Goal: Find specific page/section: Find specific page/section

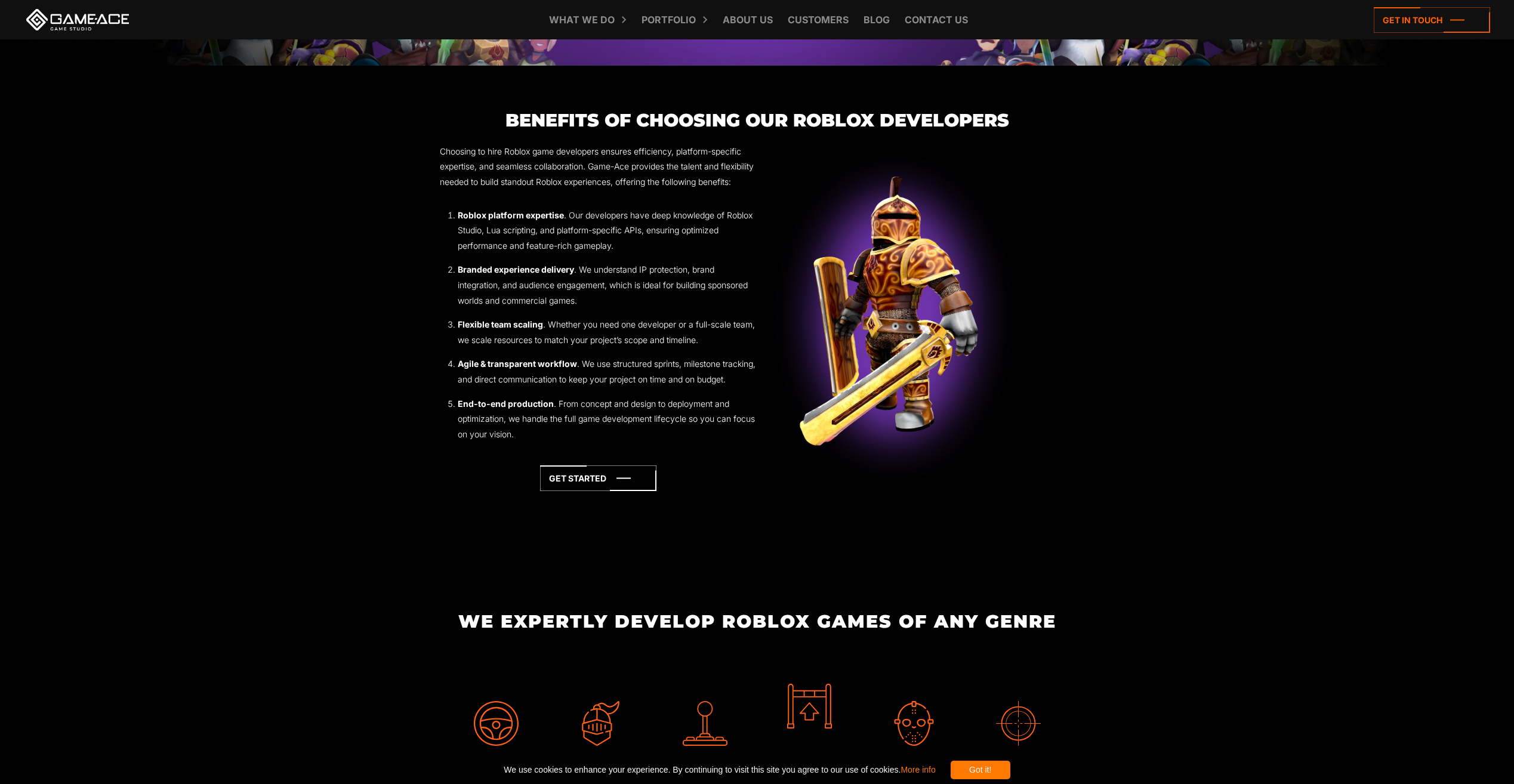
scroll to position [1193, 0]
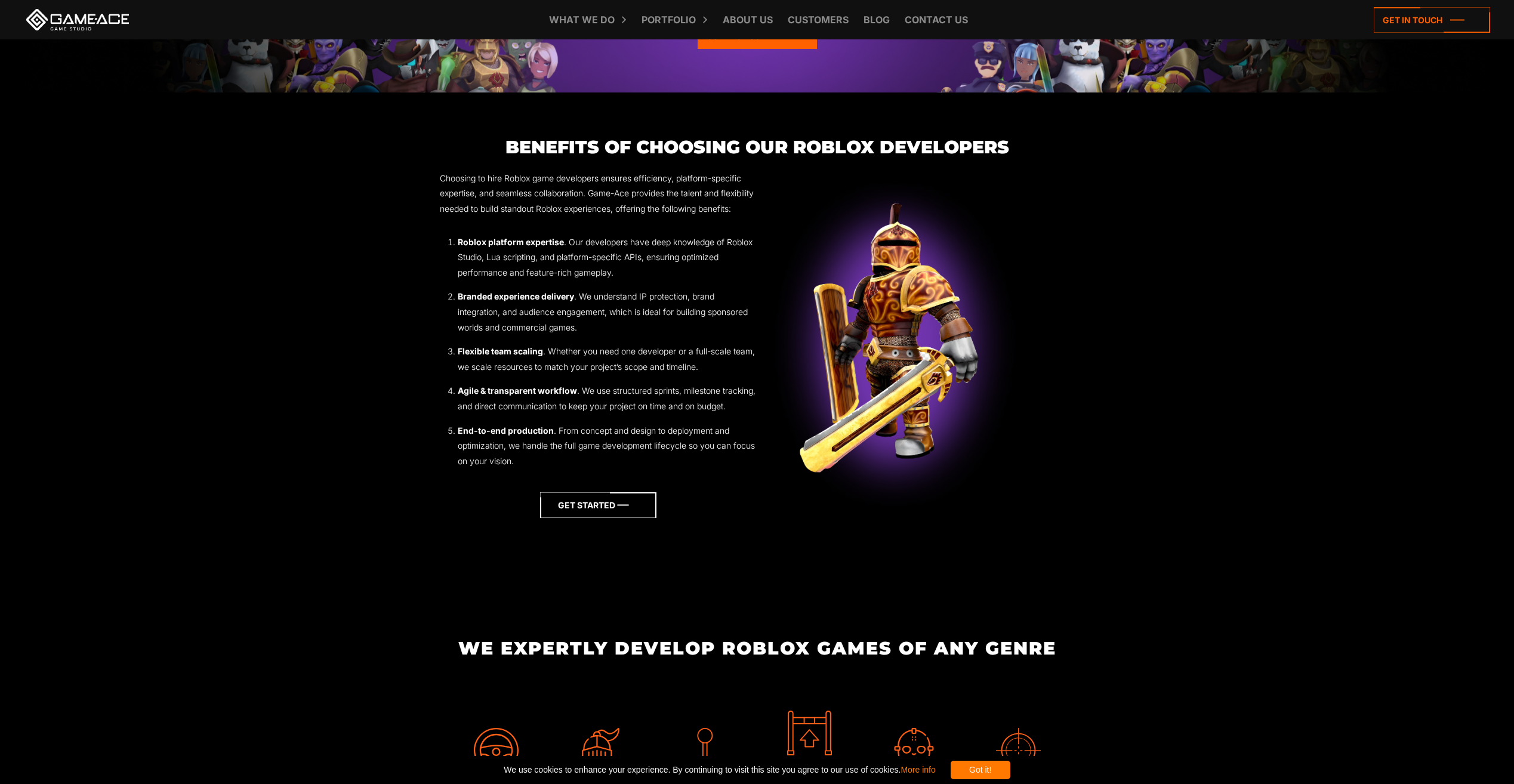
click at [584, 518] on icon at bounding box center [598, 505] width 117 height 26
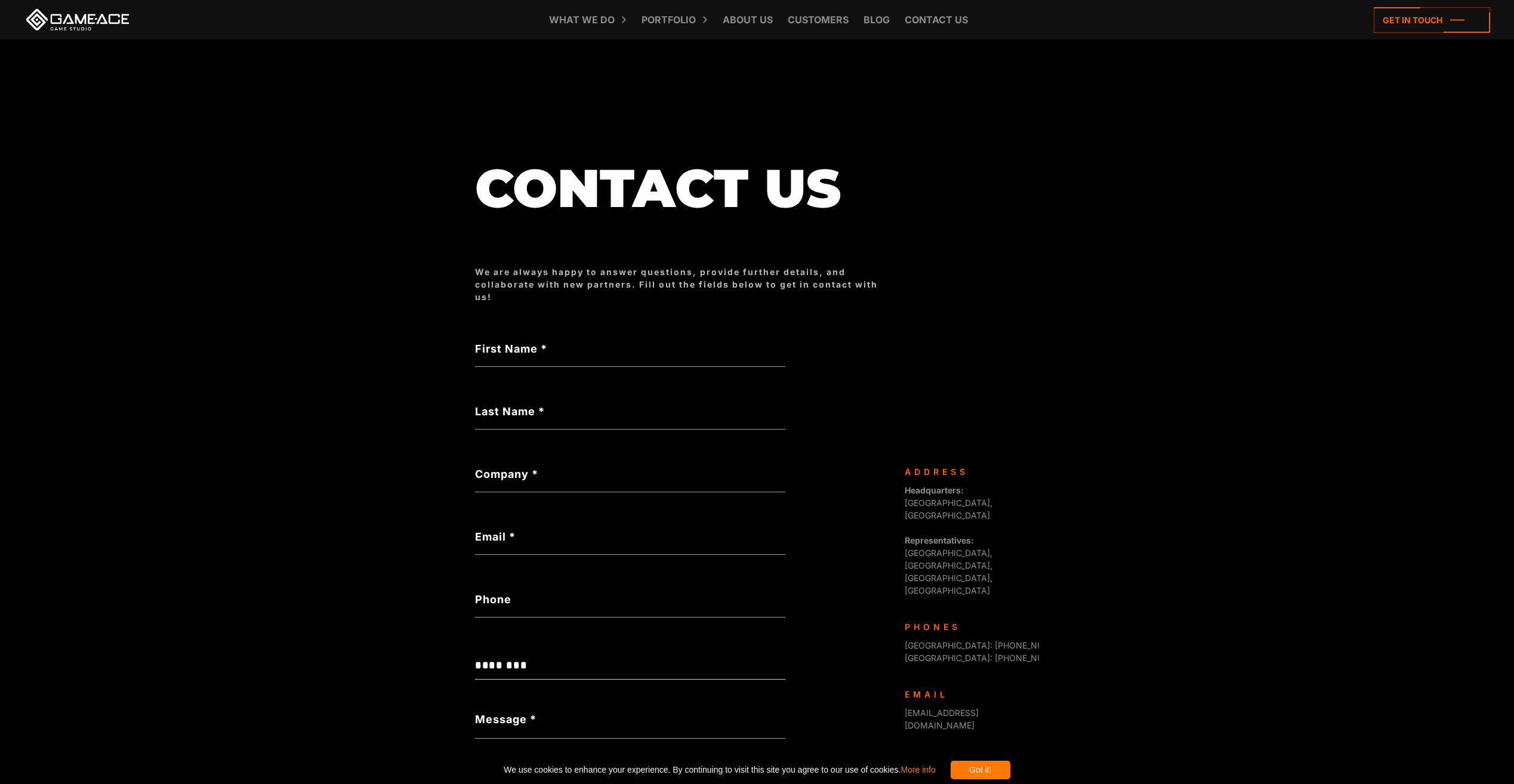
scroll to position [160, 0]
